Goal: Task Accomplishment & Management: Manage account settings

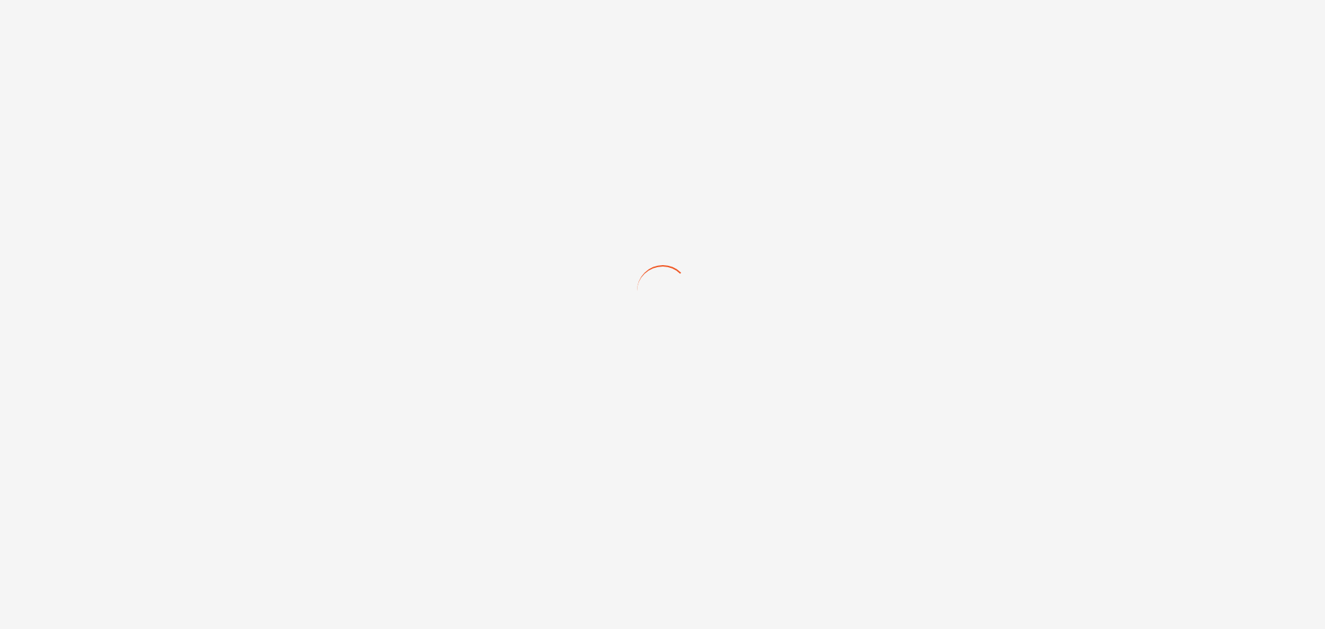
click at [571, 249] on div at bounding box center [662, 314] width 1325 height 629
click at [469, 239] on div at bounding box center [662, 314] width 1325 height 629
click at [293, 39] on div at bounding box center [662, 314] width 1325 height 629
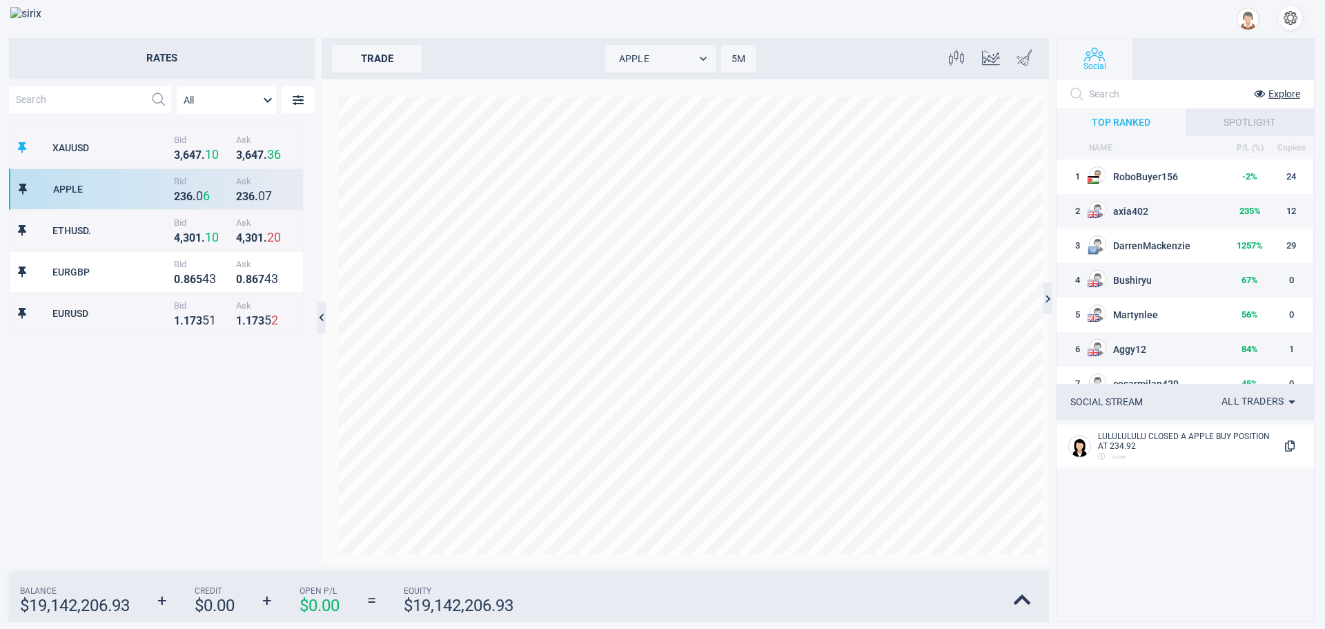
scroll to position [13, 13]
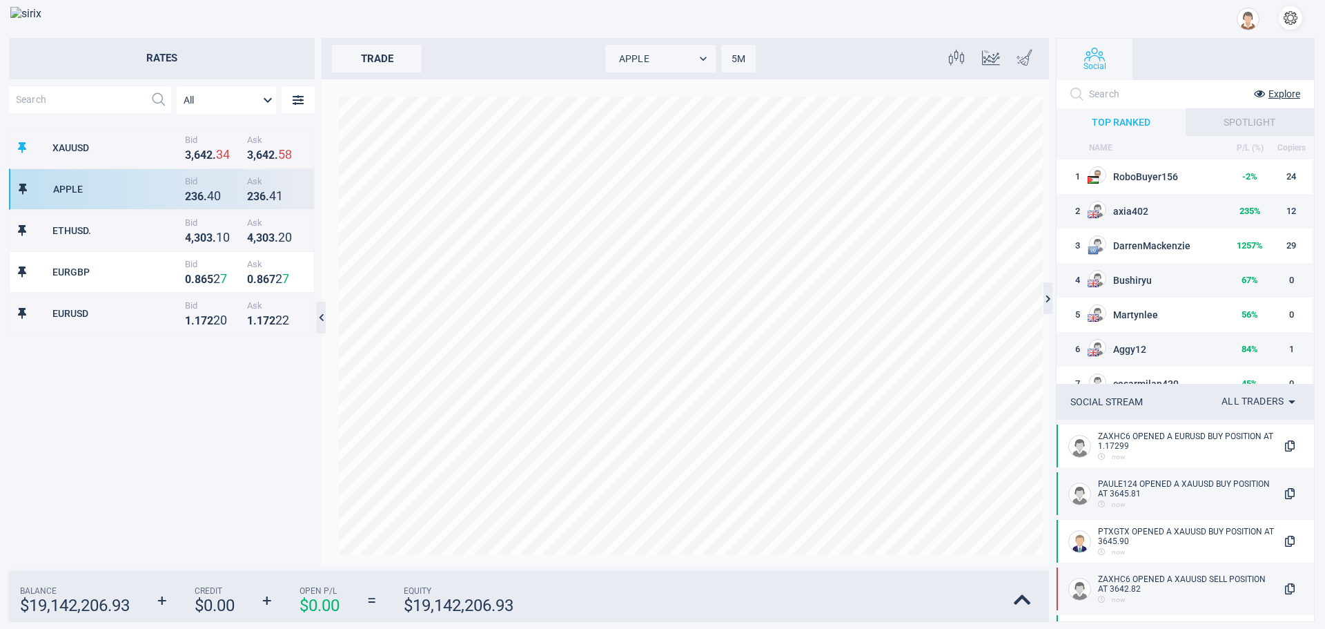
scroll to position [425, 293]
click at [193, 394] on div "XAUUSD Bid 3 , 6 4 2 . 2 8 Ask 3 , 6 4 2 . 6 3 APPLE Bid 2 3 6 . 3 8 Ask 2 3 6 …" at bounding box center [162, 345] width 306 height 437
click at [154, 389] on div "XAUUSD Bid 3 , 6 4 2 . 3 3 Ask 3 , 6 4 2 . 6 7 APPLE Bid 2 3 6 . 3 1 Ask 2 3 6 …" at bounding box center [162, 345] width 306 height 437
click at [1292, 18] on button "button" at bounding box center [1290, 17] width 23 height 23
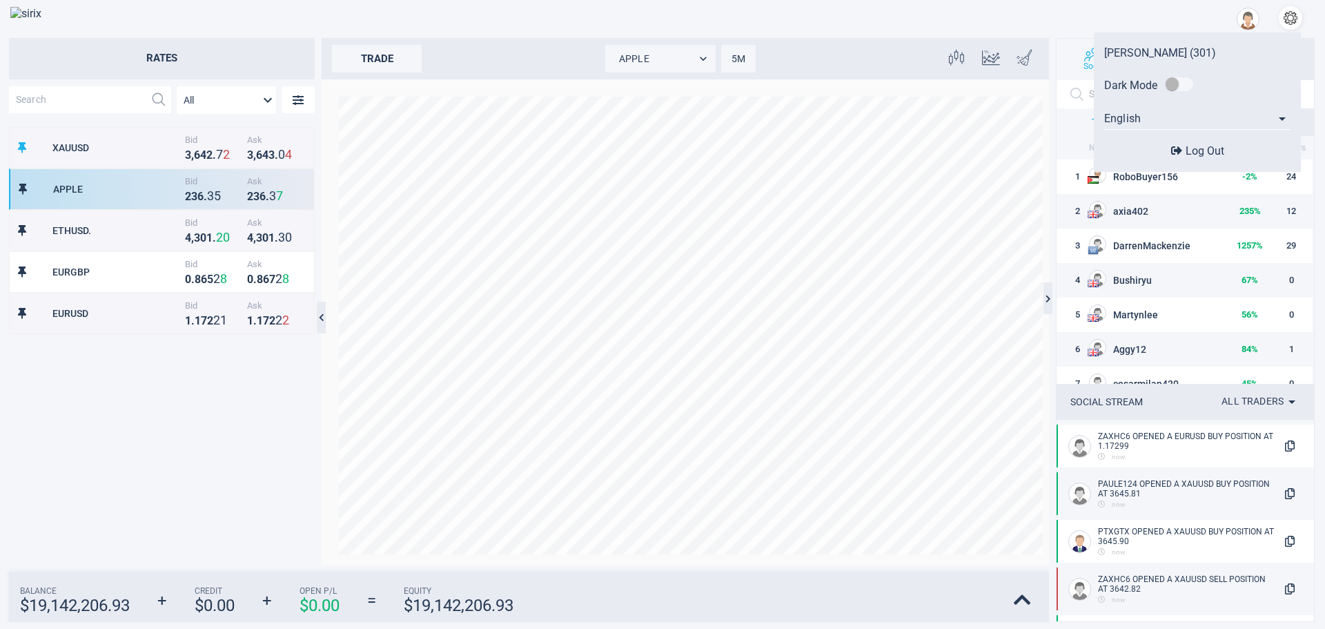
click at [1207, 153] on span "Log Out" at bounding box center [1205, 150] width 39 height 13
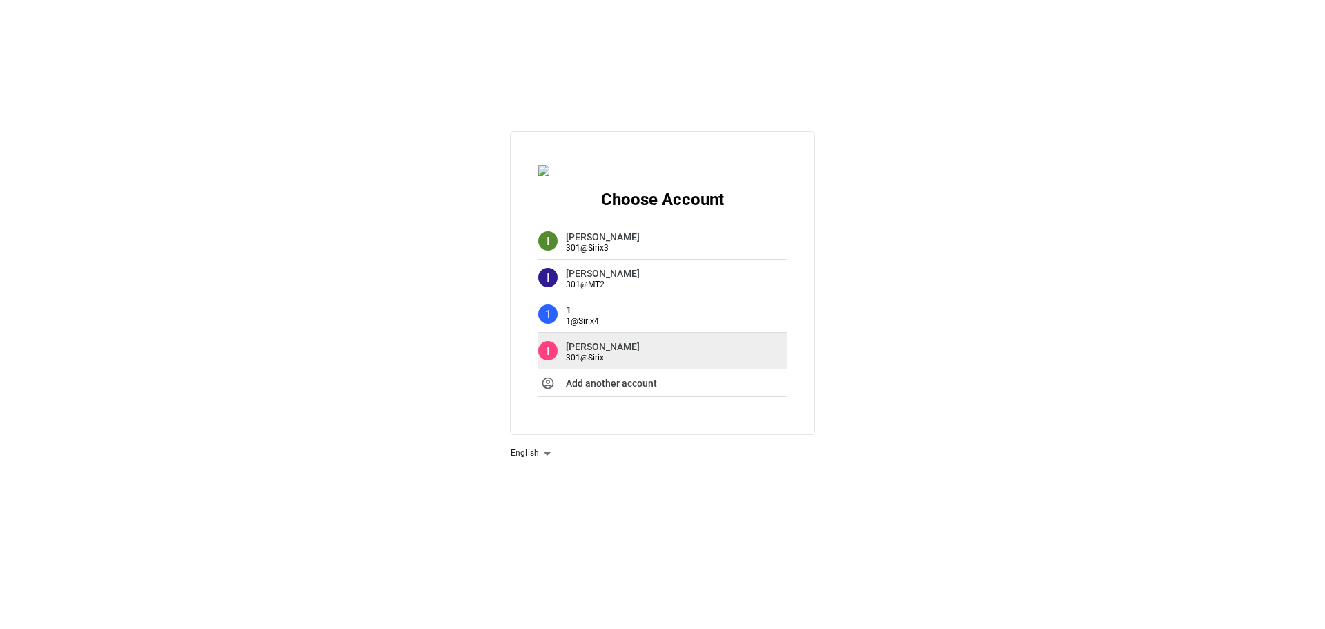
click at [610, 354] on span "301 @ Sirix" at bounding box center [603, 358] width 74 height 10
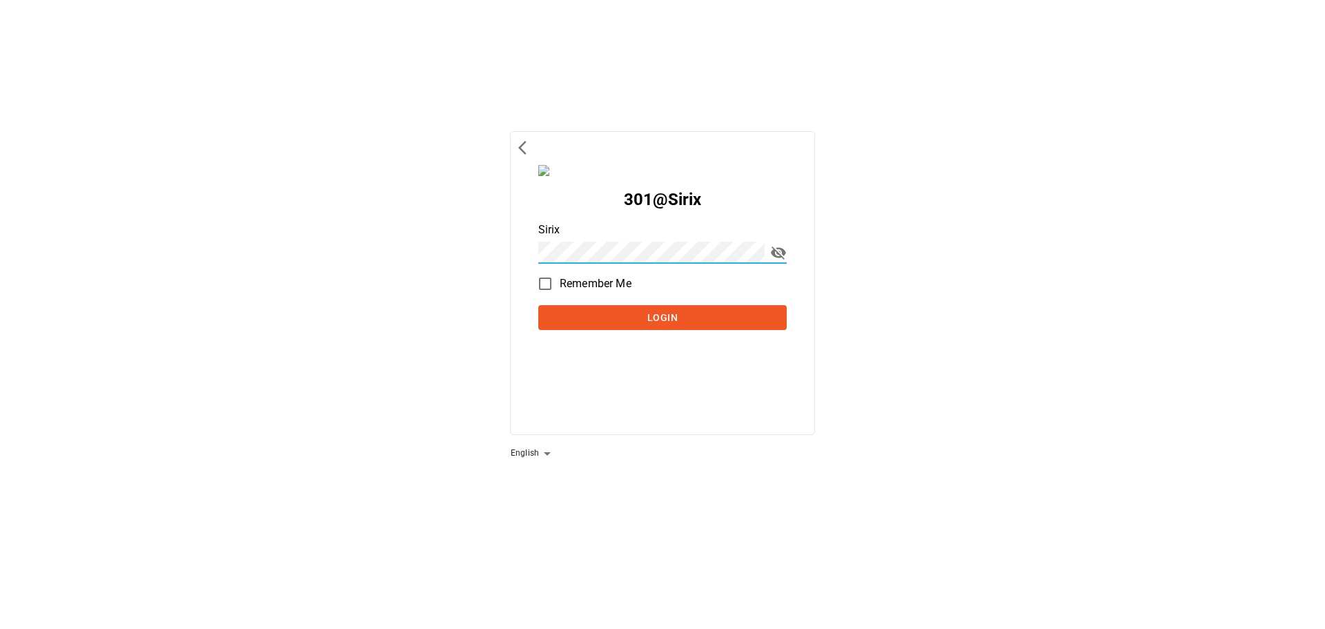
click at [538, 305] on button "Login" at bounding box center [662, 318] width 248 height 26
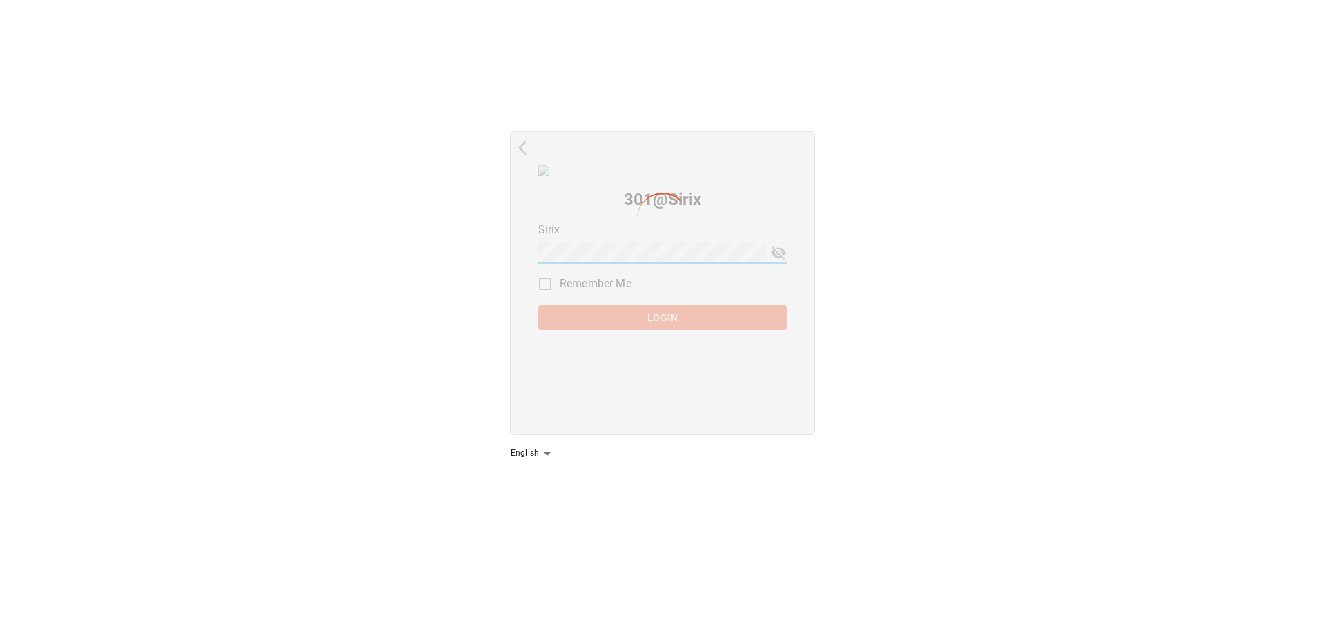
click at [674, 193] on div at bounding box center [663, 193] width 52 height 0
